Goal: Find specific page/section: Find specific page/section

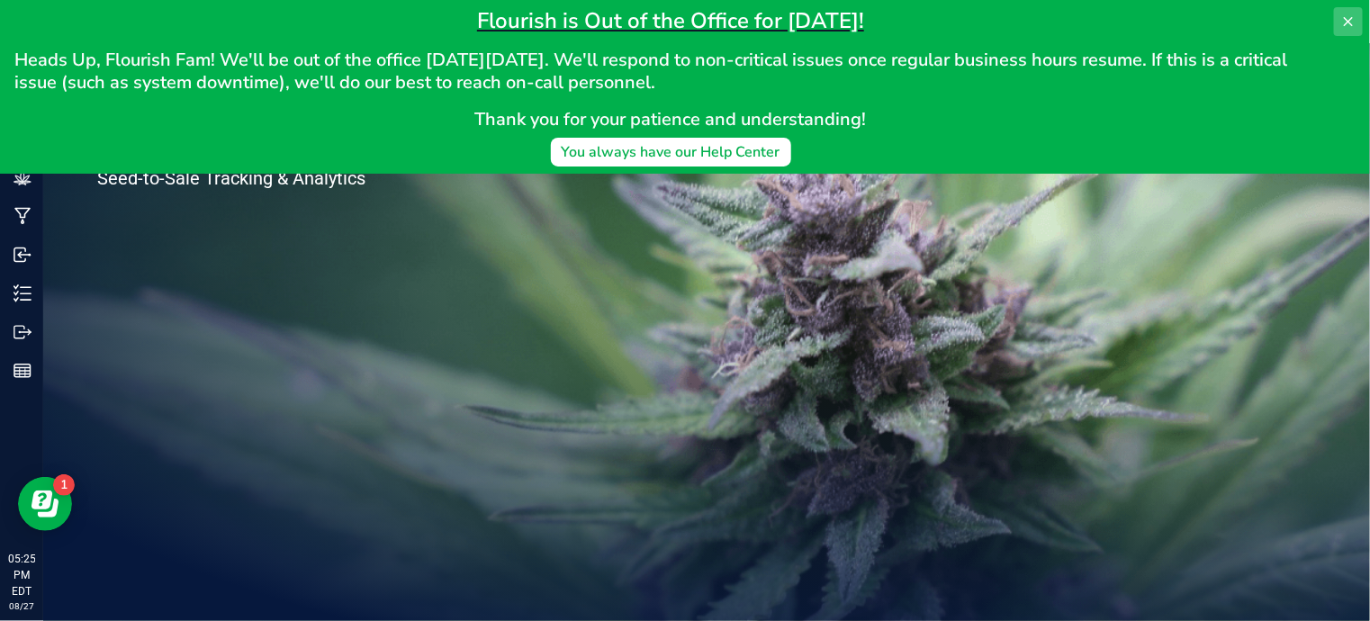
click at [1344, 17] on icon at bounding box center [1348, 21] width 14 height 14
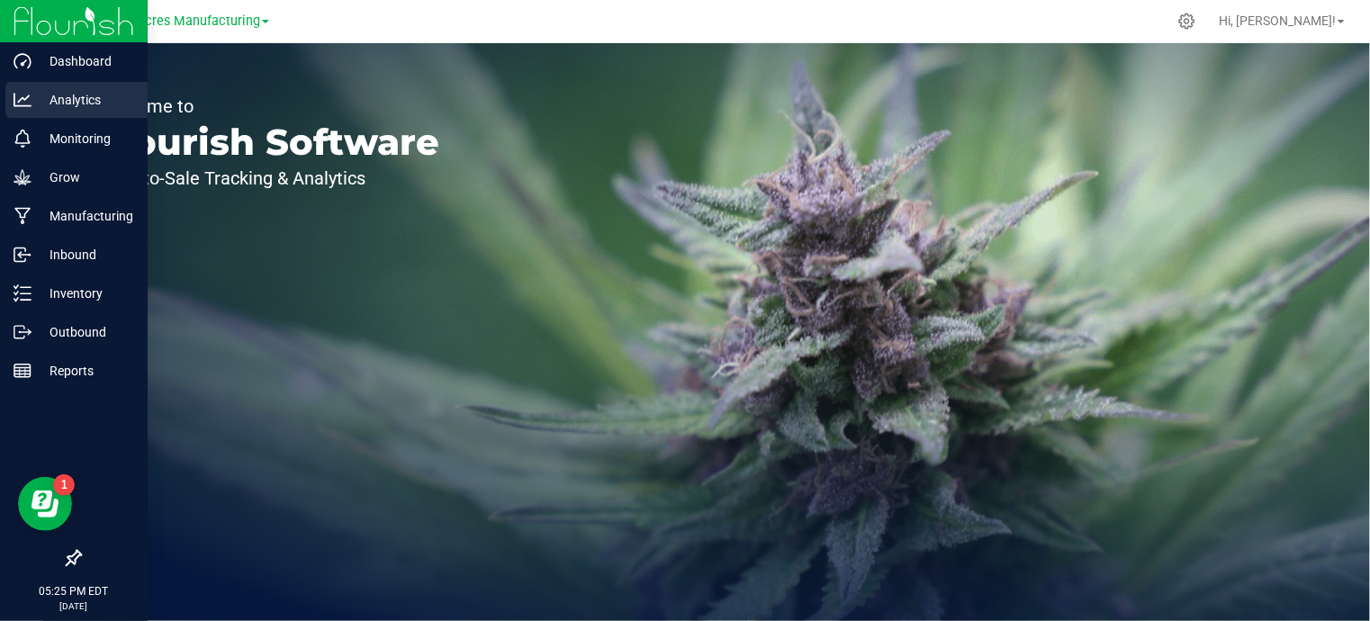
click at [63, 96] on p "Analytics" at bounding box center [85, 100] width 108 height 22
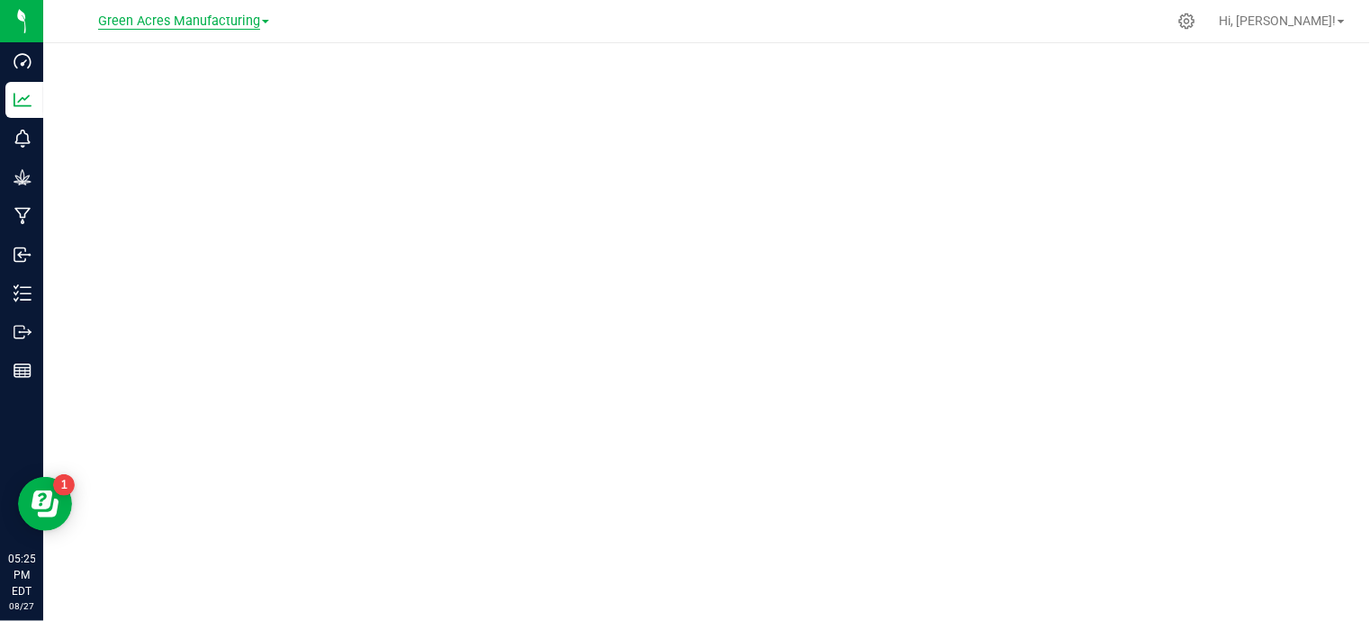
click at [210, 22] on span "Green Acres Manufacturing" at bounding box center [179, 21] width 162 height 16
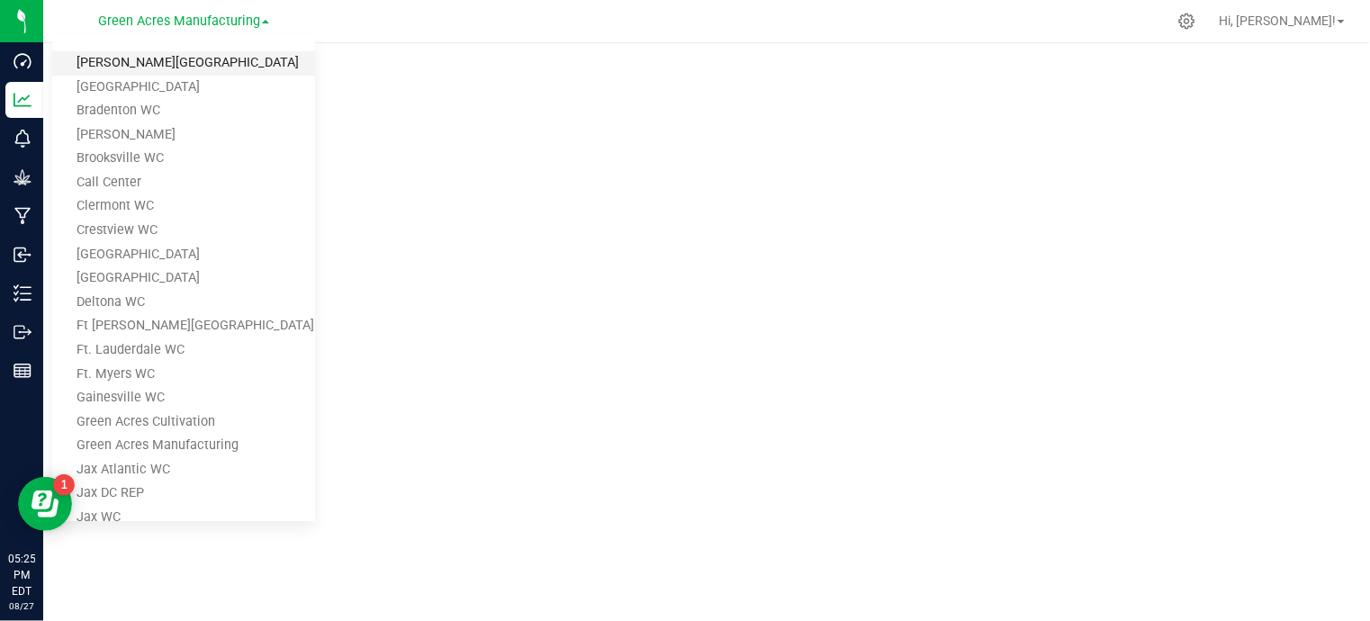
click at [157, 58] on link "[PERSON_NAME][GEOGRAPHIC_DATA]" at bounding box center [183, 63] width 263 height 24
